Goal: Find specific page/section: Find specific page/section

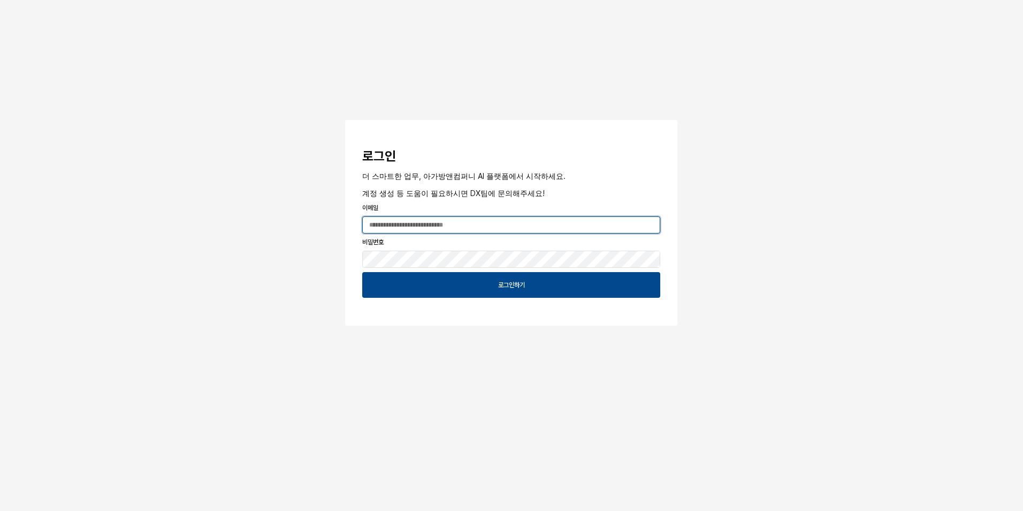
click at [481, 226] on input "App Frame" at bounding box center [511, 225] width 297 height 16
type input "**********"
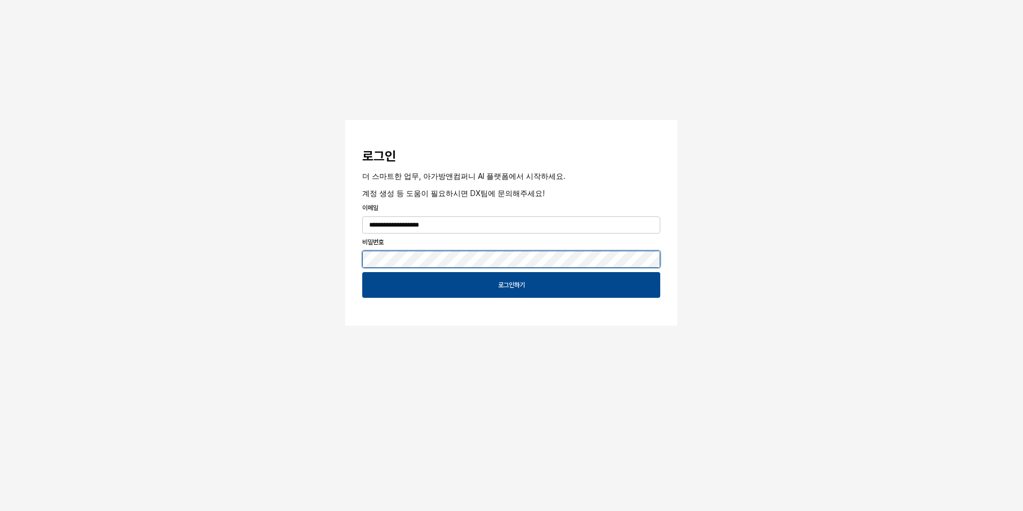
click at [345, 120] on button "App Frame" at bounding box center [349, 121] width 9 height 3
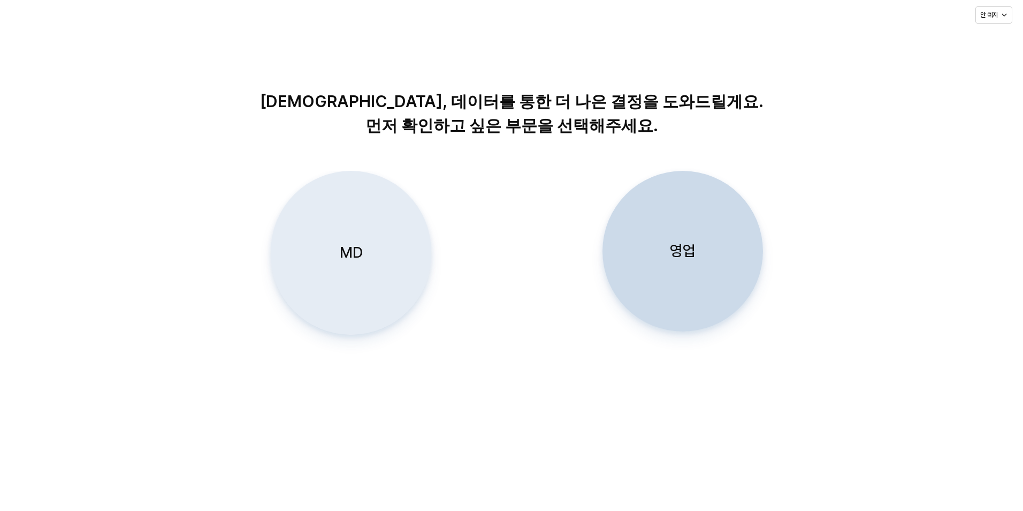
click at [320, 249] on div "MD" at bounding box center [351, 252] width 151 height 163
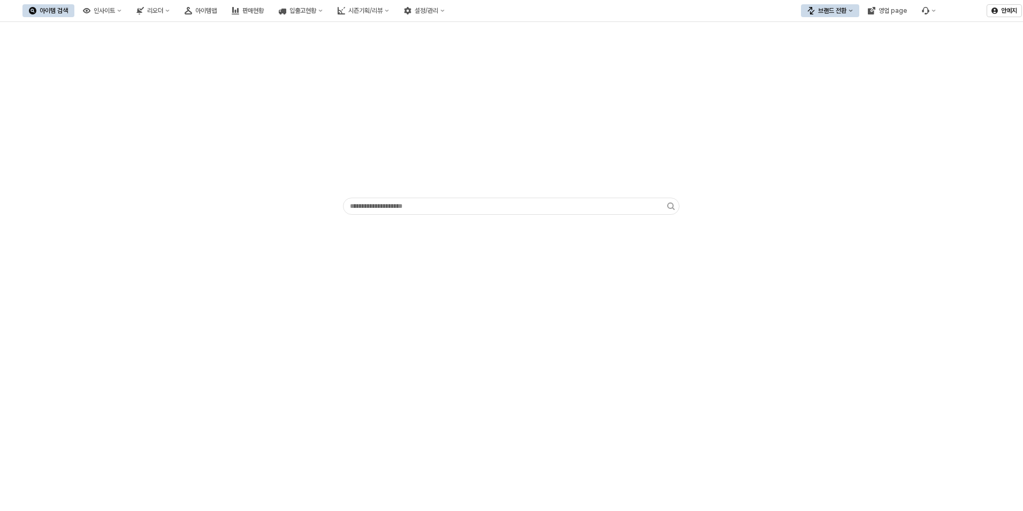
click at [323, 118] on div "App Frame" at bounding box center [511, 120] width 1011 height 188
click at [264, 10] on div "판매현황" at bounding box center [252, 10] width 21 height 7
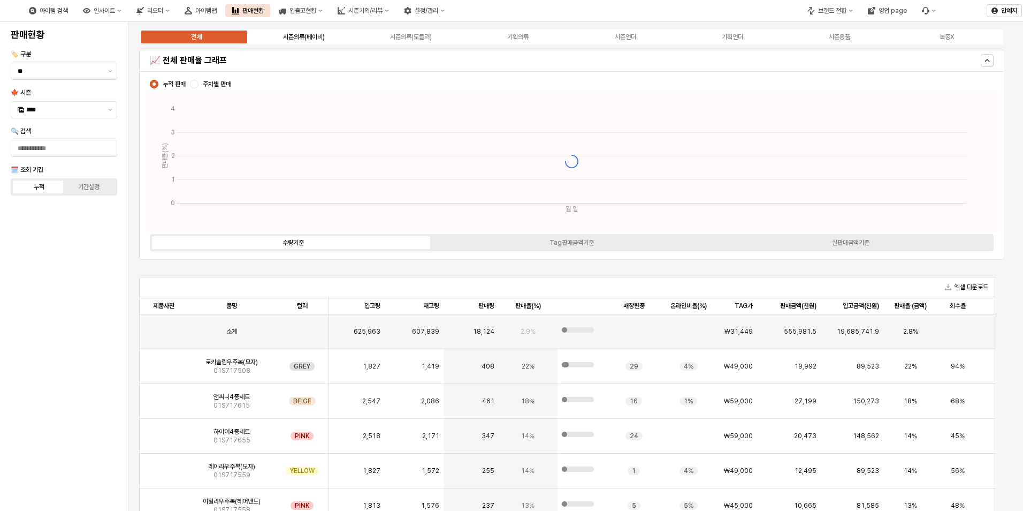
click at [319, 39] on div "시즌의류(베이비)" at bounding box center [304, 36] width 42 height 7
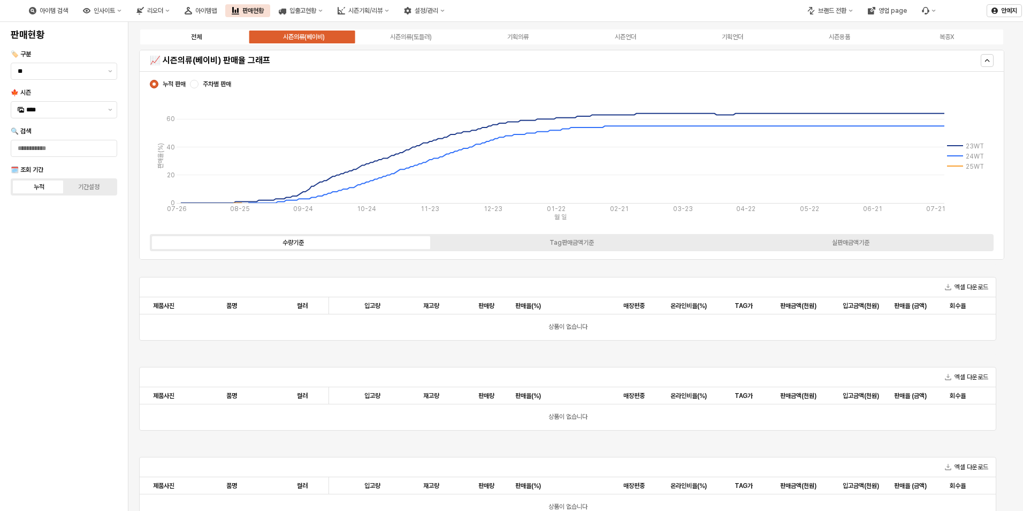
click at [207, 32] on label "전체" at bounding box center [196, 37] width 107 height 10
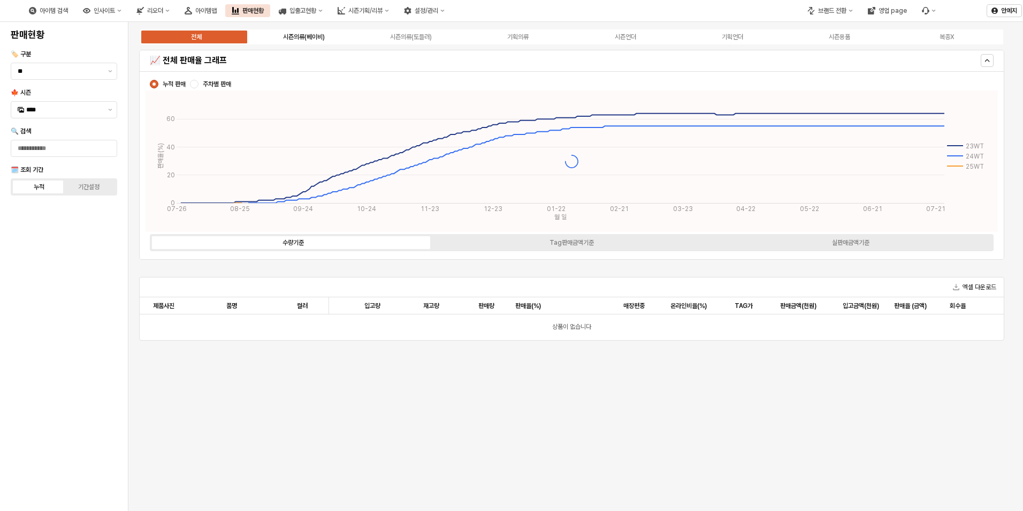
click at [319, 40] on div "시즌의류(베이비)" at bounding box center [304, 36] width 42 height 7
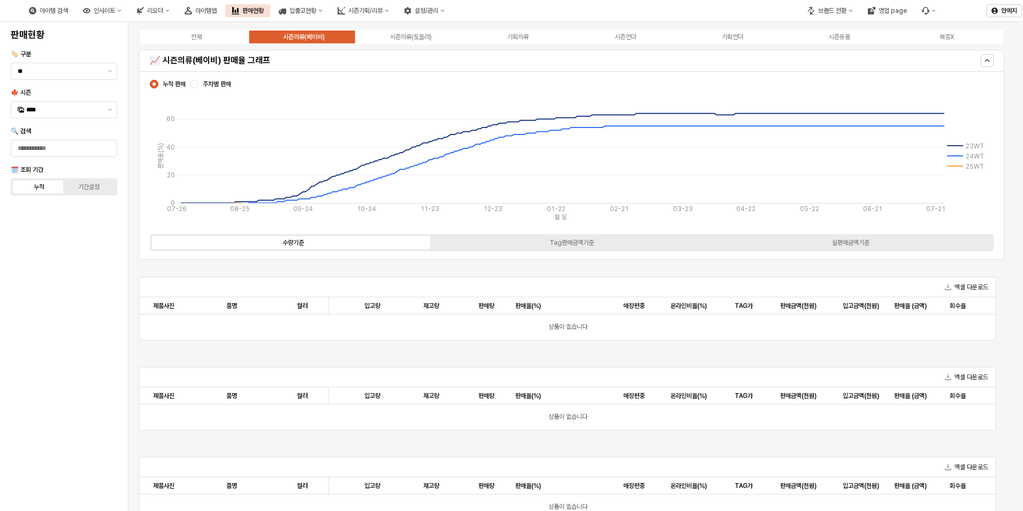
drag, startPoint x: 60, startPoint y: 98, endPoint x: 64, endPoint y: 103, distance: 6.1
click at [60, 99] on div "🍁 시즌 ****" at bounding box center [64, 103] width 107 height 30
click at [67, 107] on input "****" at bounding box center [63, 109] width 75 height 11
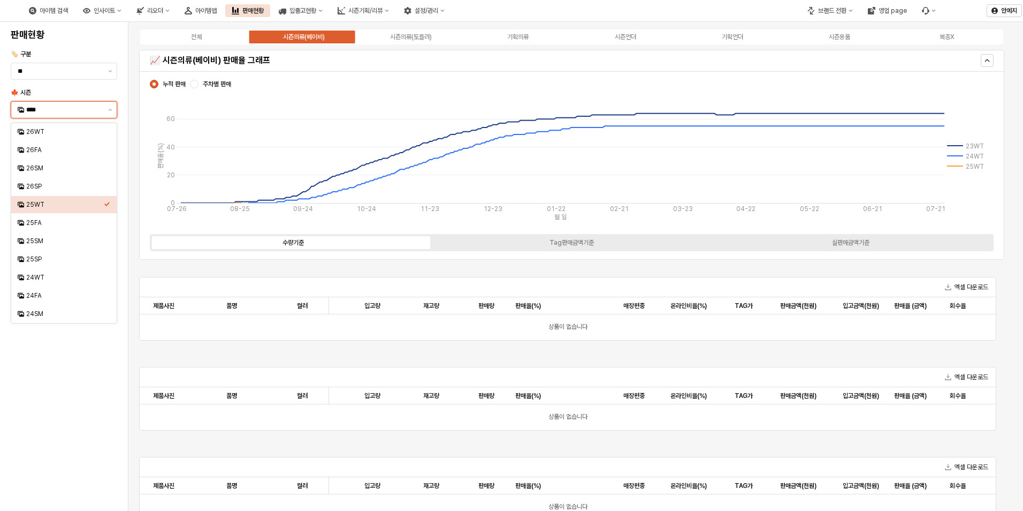
click at [63, 212] on div "25WT" at bounding box center [63, 204] width 105 height 17
click at [63, 218] on div "25FA" at bounding box center [61, 222] width 86 height 11
type input "****"
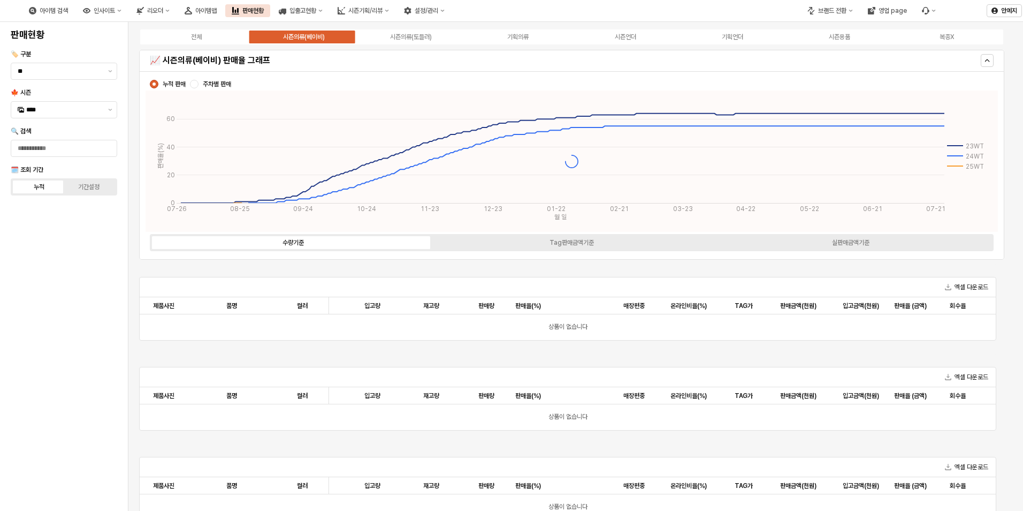
click at [83, 237] on div "판매현황 🏷️ 구분 ** 🍁 시즌 **** 🔍 검색 🗓️ 조회 기간 누적 기간설정" at bounding box center [63, 266] width 115 height 480
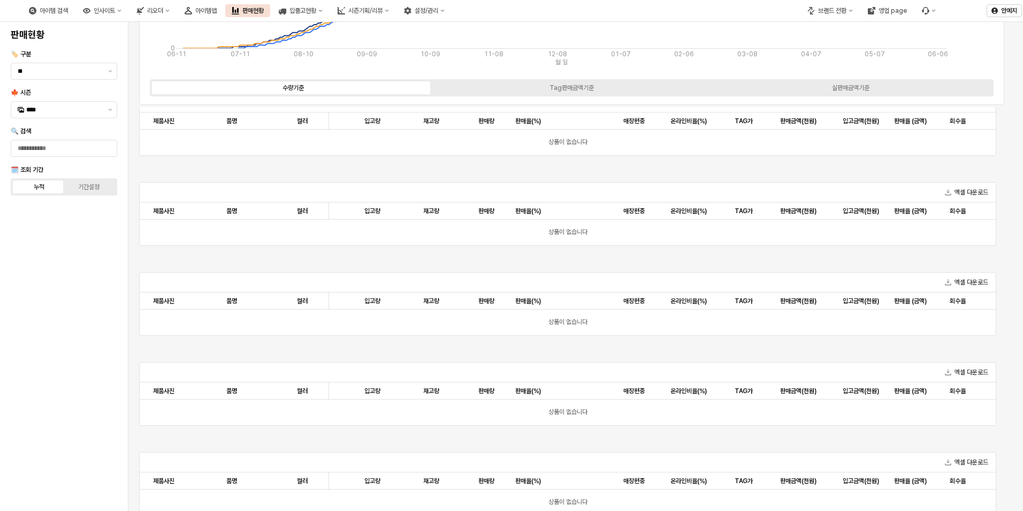
scroll to position [265, 0]
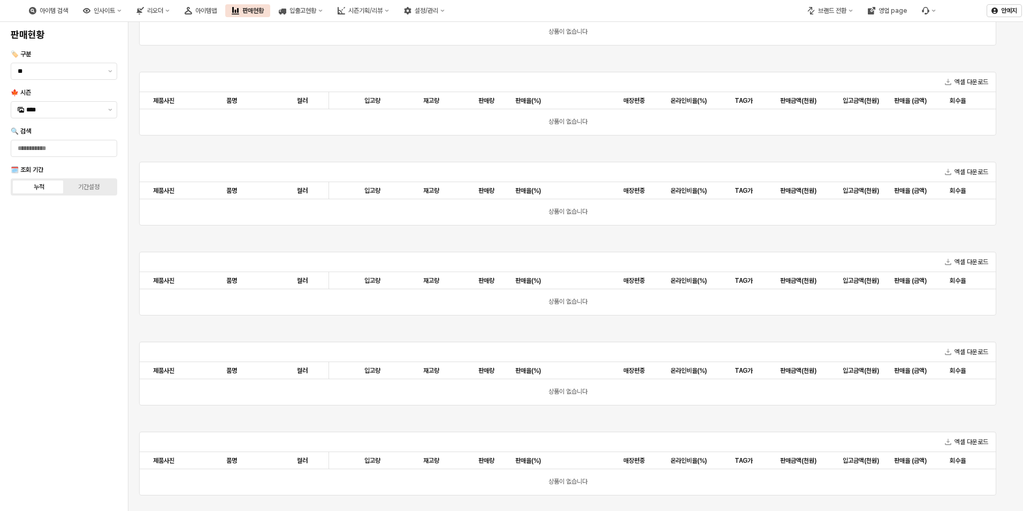
drag, startPoint x: 90, startPoint y: 232, endPoint x: 91, endPoint y: 214, distance: 17.7
click at [90, 232] on div "판매현황 🏷️ 구분 ** 🍁 시즌 **** 🔍 검색 🗓️ 조회 기간 누적 기간설정" at bounding box center [63, 266] width 115 height 480
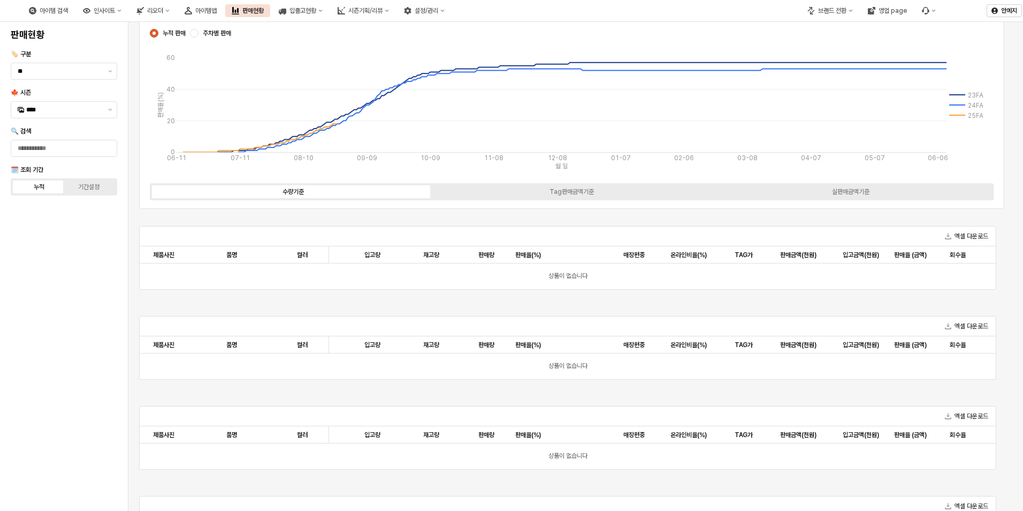
scroll to position [0, 0]
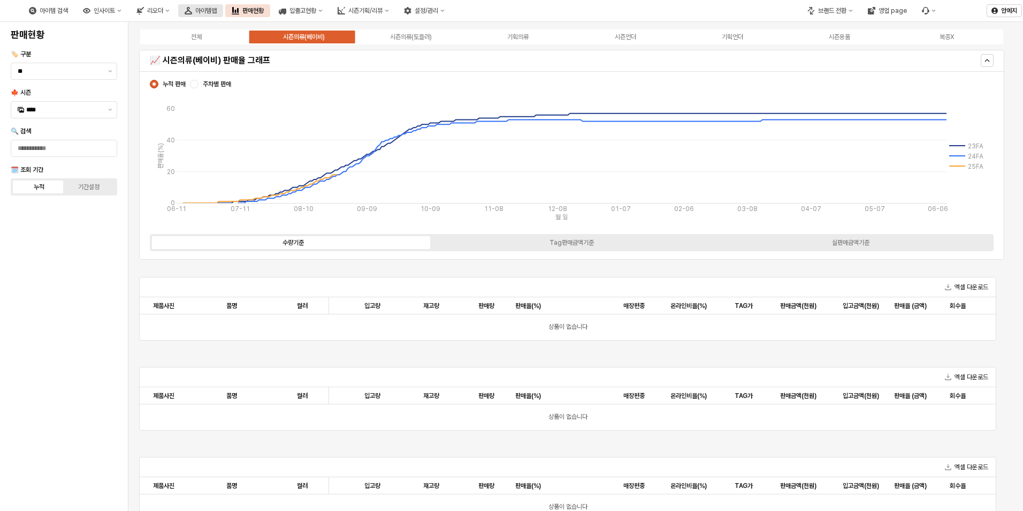
click at [223, 6] on button "아이템맵" at bounding box center [200, 10] width 45 height 13
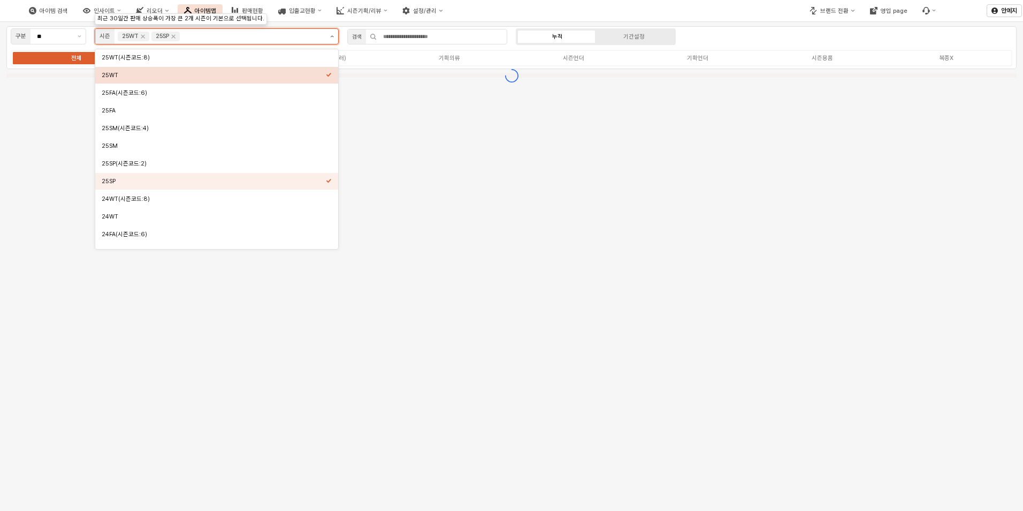
click at [335, 39] on button "제안 사항 표시" at bounding box center [332, 36] width 12 height 15
click at [335, 80] on div "25WT" at bounding box center [216, 75] width 243 height 17
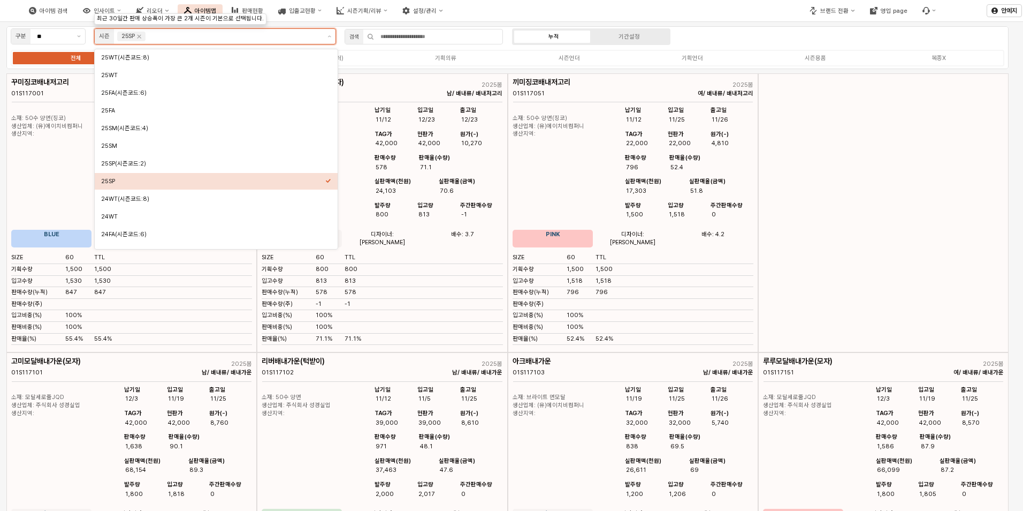
click at [326, 184] on div "Select an option" at bounding box center [328, 180] width 6 height 8
click at [139, 108] on div "25FA" at bounding box center [213, 111] width 224 height 8
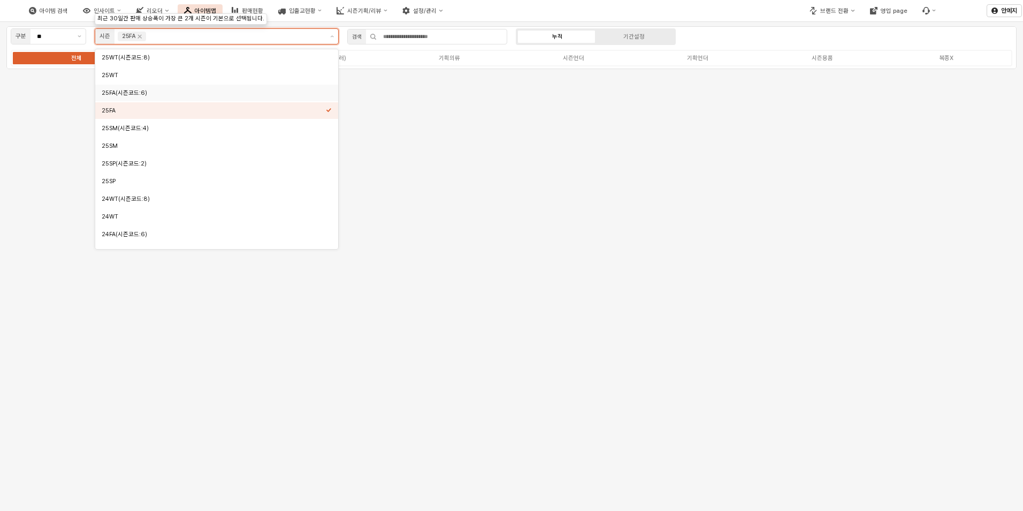
click at [259, 93] on div "25FA(시즌코드:6)" at bounding box center [214, 93] width 224 height 8
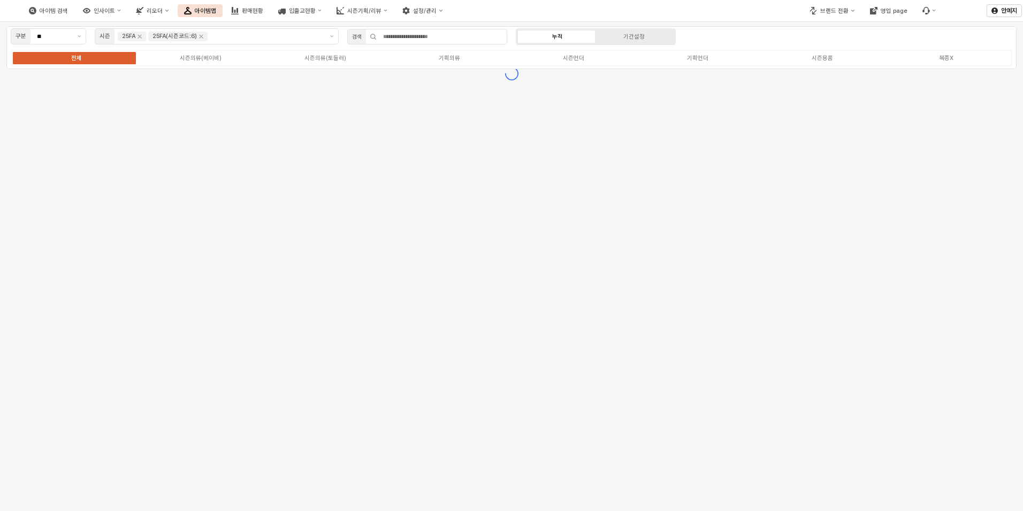
click at [727, 38] on div "구분 ** 시즌 25FA 25FA(시즌코드:6) 검색 누적 기간설정 전체 시즌의류(베이비) 시즌의류(토들러) 기획의류 시즌언더 기획언더 시즌용…" at bounding box center [511, 47] width 1011 height 43
click at [225, 53] on div "전체 시즌의류(베이비) 시즌의류(토들러) 기획의류 시즌언더 기획언더 시즌용품 복종X" at bounding box center [512, 58] width 1002 height 17
click at [215, 59] on div "시즌의류(베이비)" at bounding box center [201, 58] width 42 height 7
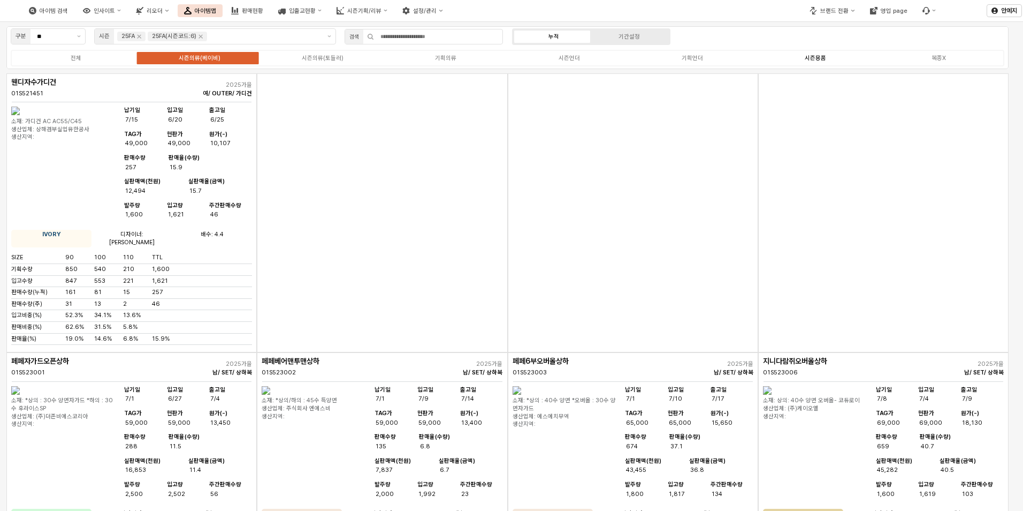
click at [796, 57] on label "시즌용품" at bounding box center [815, 58] width 123 height 9
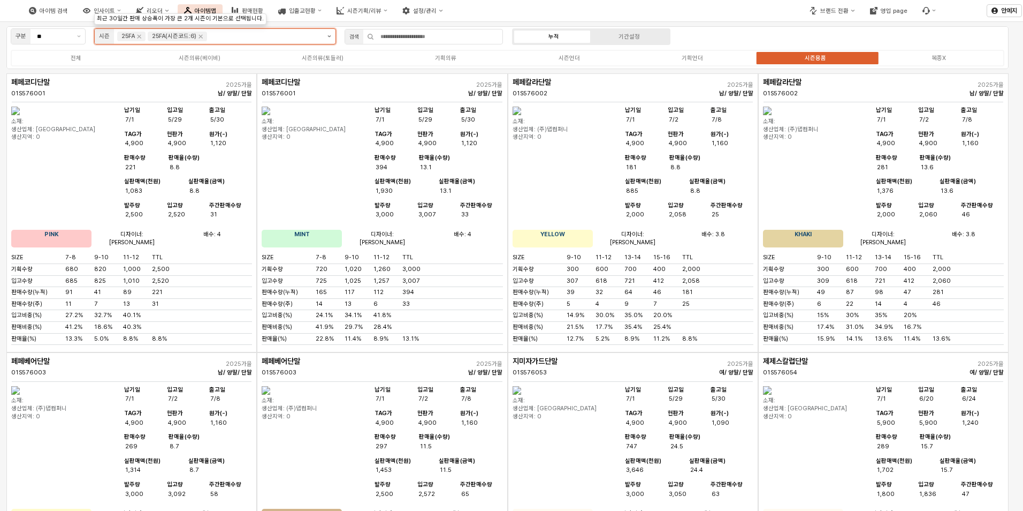
click at [333, 36] on button "제안 사항 표시" at bounding box center [329, 36] width 12 height 15
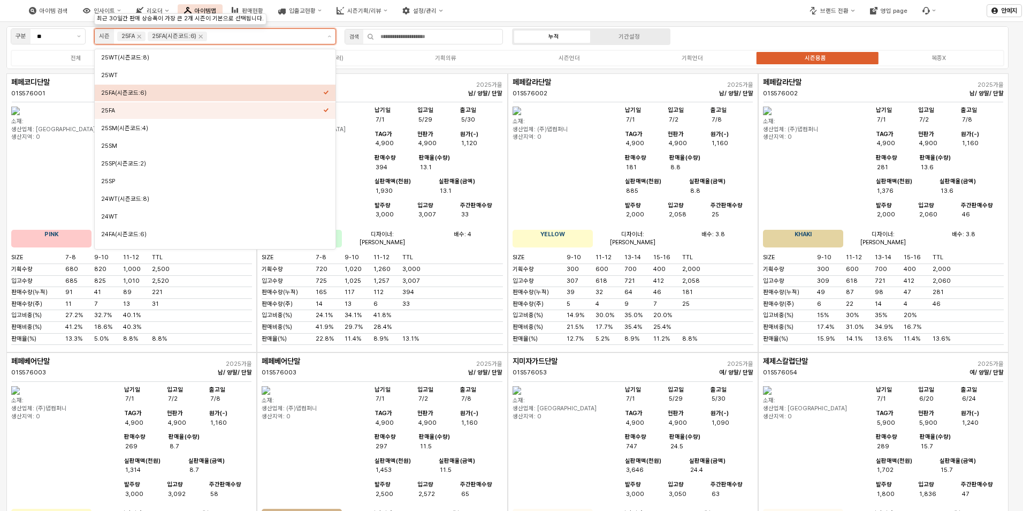
click at [211, 96] on div "25FA(시즌코드:6)" at bounding box center [212, 93] width 222 height 8
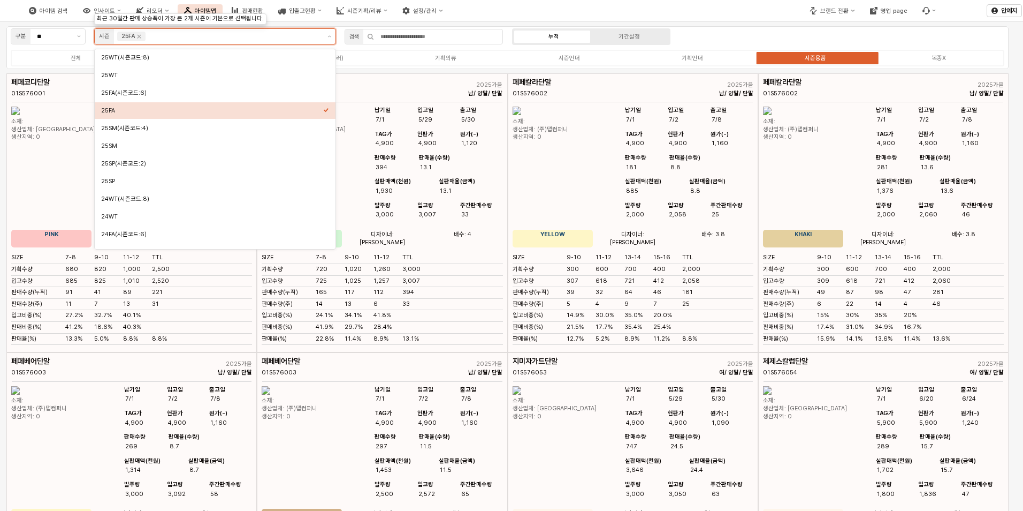
click at [210, 110] on div "25FA" at bounding box center [212, 111] width 222 height 8
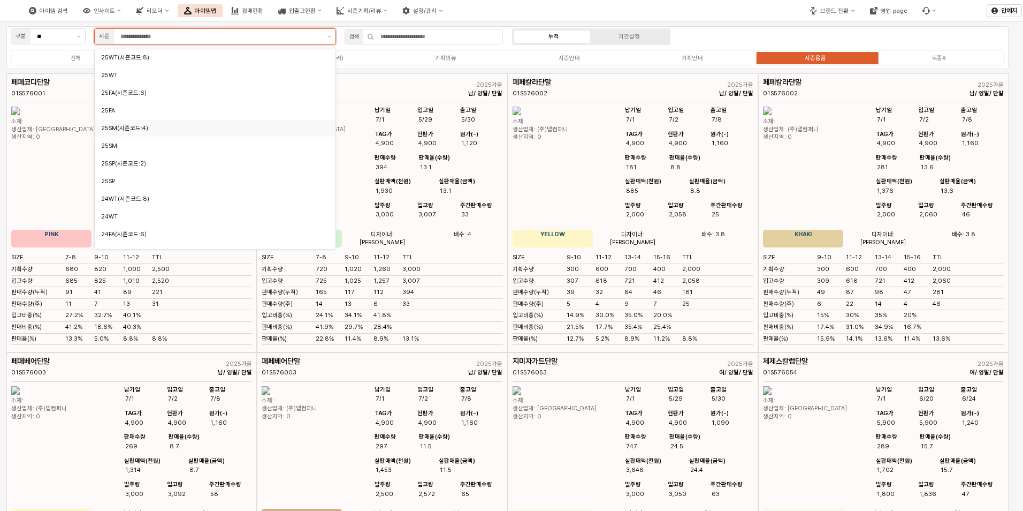
click at [209, 137] on div "25SM(시즌코드:4)" at bounding box center [215, 128] width 241 height 18
click at [207, 143] on div "25SM" at bounding box center [212, 146] width 222 height 8
click at [204, 135] on div "25SM(시즌코드:4)" at bounding box center [215, 128] width 241 height 17
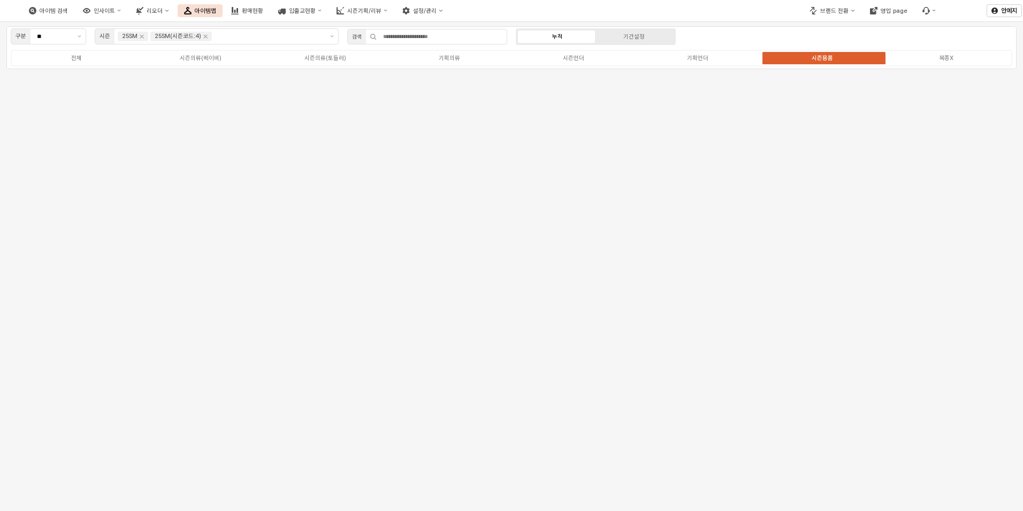
click at [739, 39] on div "구분 ** 시즌 25SM 25SM(시즌코드:4) 검색 누적 기간설정 전체 시즌의류(베이비) 시즌의류(토들러) 기획의류 시즌언더 기획언더 시즌용…" at bounding box center [511, 47] width 1011 height 43
click at [213, 59] on div "시즌의류(베이비)" at bounding box center [201, 58] width 42 height 7
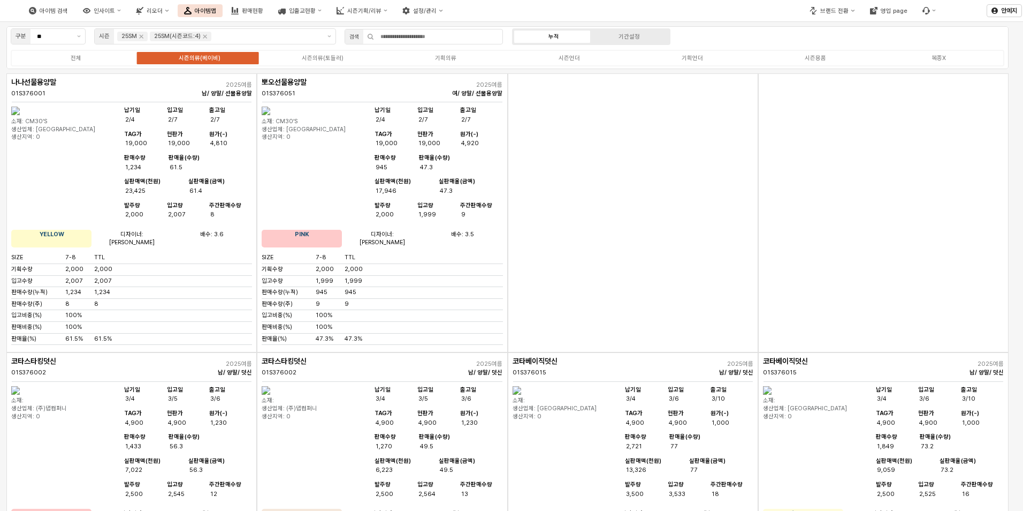
click at [759, 206] on div "App Frame" at bounding box center [884, 212] width 251 height 279
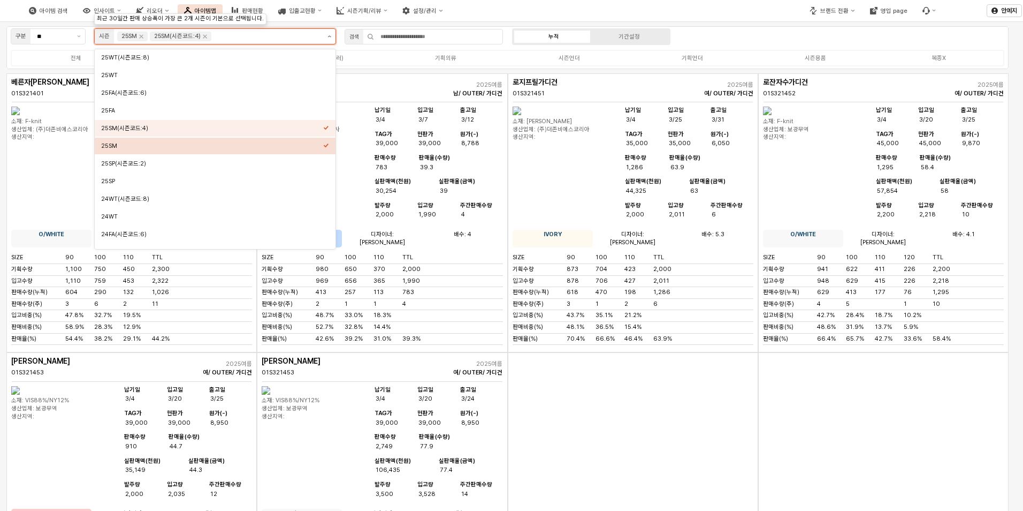
click at [332, 34] on button "제안 사항 표시" at bounding box center [329, 36] width 12 height 15
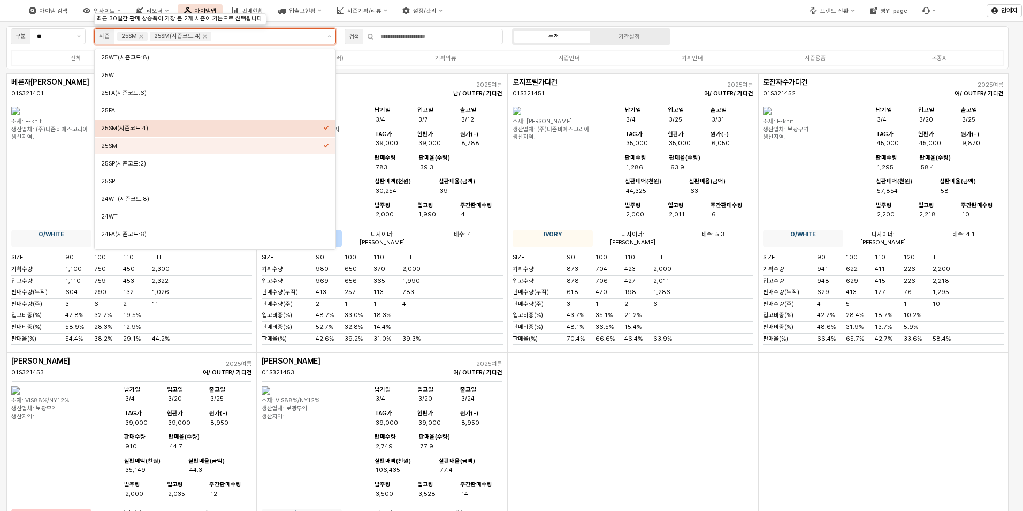
click at [173, 126] on div "25SM(시즌코드:4)" at bounding box center [212, 128] width 222 height 8
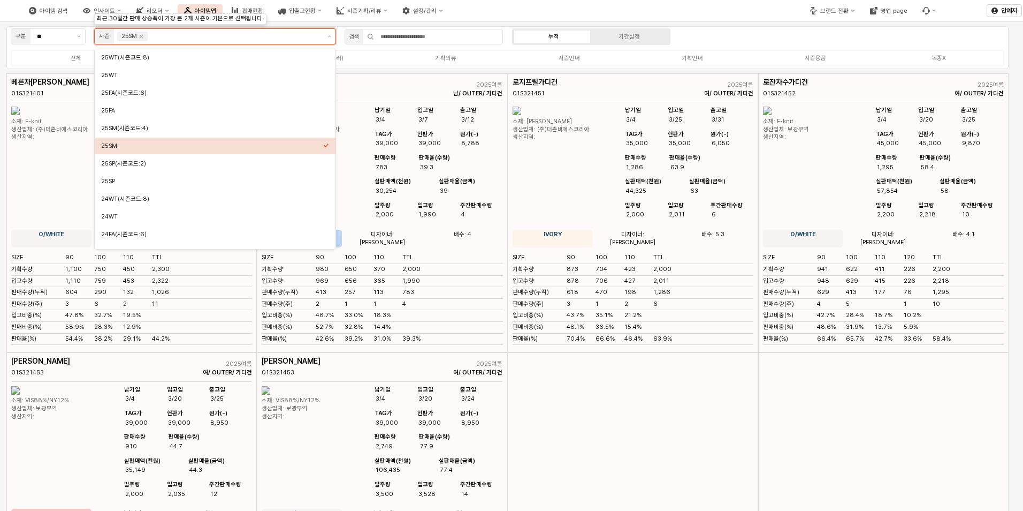
click at [171, 144] on div "25SM" at bounding box center [212, 146] width 222 height 8
click at [168, 113] on div "25FA" at bounding box center [212, 111] width 222 height 8
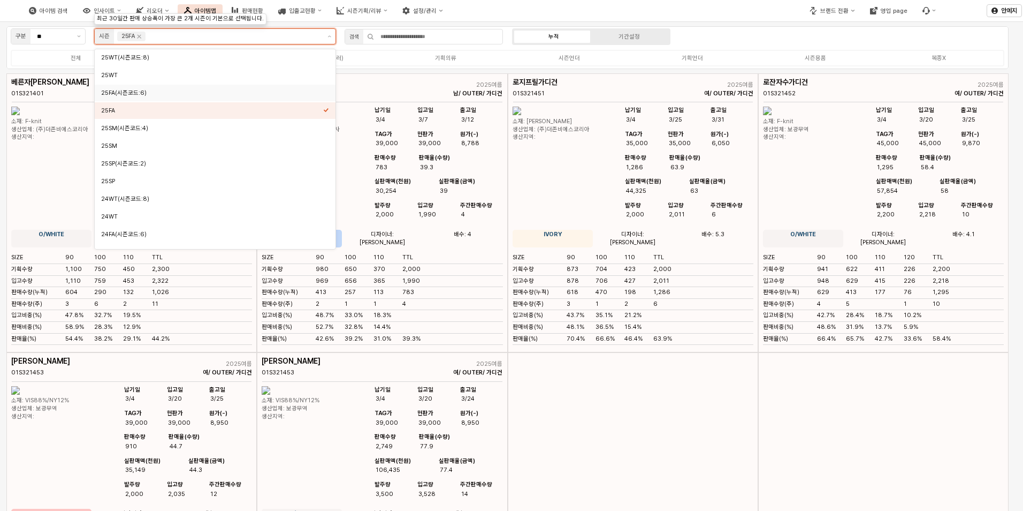
click at [176, 97] on div "25FA(시즌코드:6)" at bounding box center [212, 93] width 222 height 10
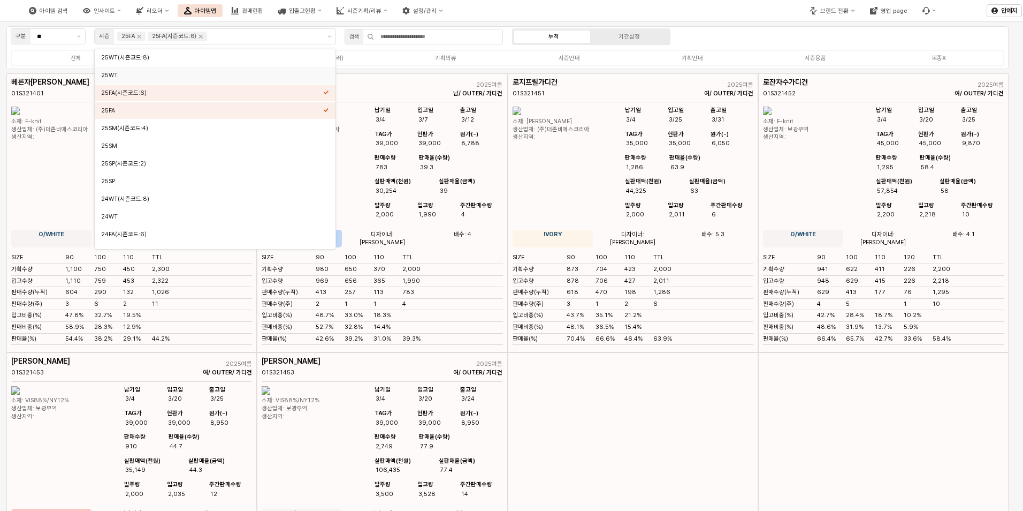
click at [727, 37] on div "구분 ** 시즌 25FA 25FA(시즌코드:6) 검색 누적 기간설정 전체 시즌의류(베이비) 시즌의류(토들러) 기획의류 시즌언더 기획언더 시즌용…" at bounding box center [507, 47] width 1003 height 43
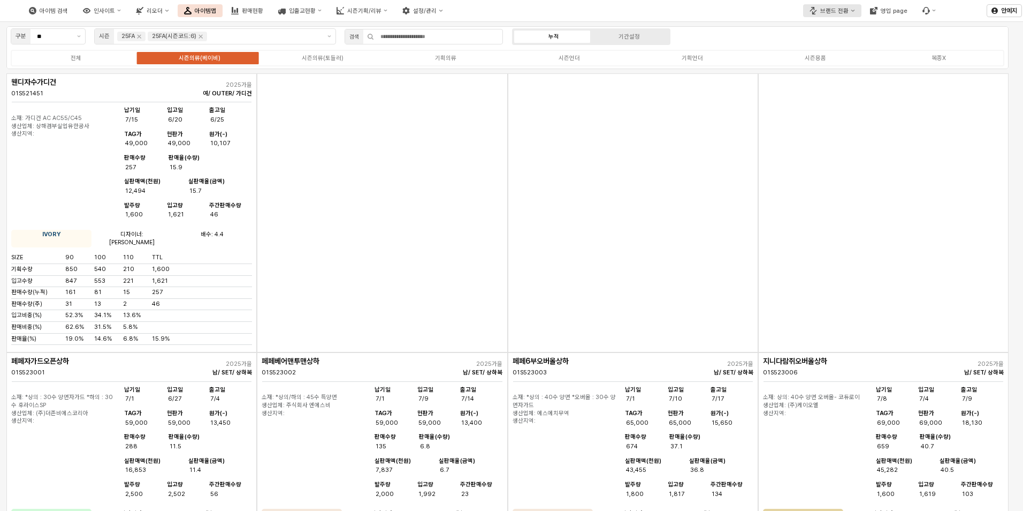
click at [851, 11] on button "브랜드 전환" at bounding box center [832, 10] width 58 height 13
click at [857, 161] on div "App Frame" at bounding box center [884, 212] width 251 height 279
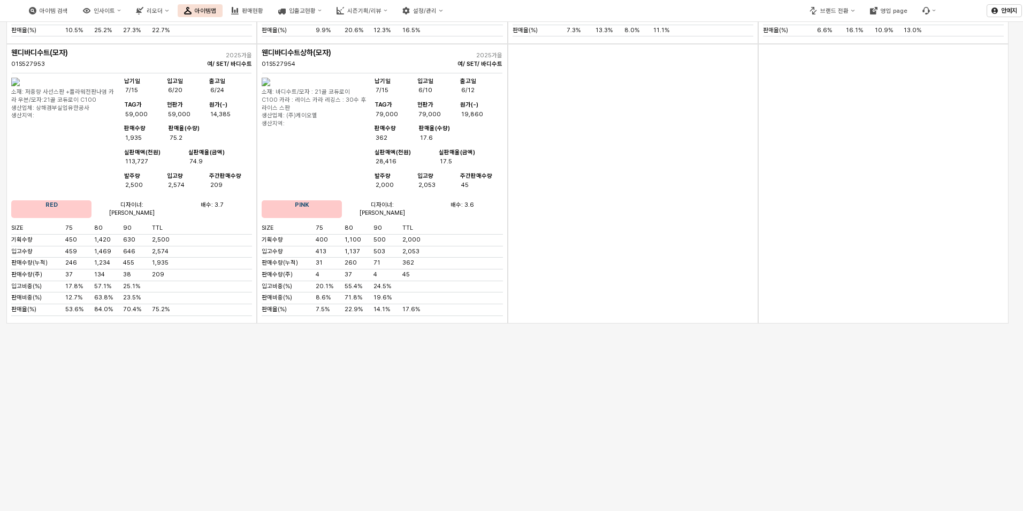
scroll to position [3380, 0]
click at [263, 13] on div "판매현황" at bounding box center [252, 10] width 21 height 7
